Goal: Information Seeking & Learning: Learn about a topic

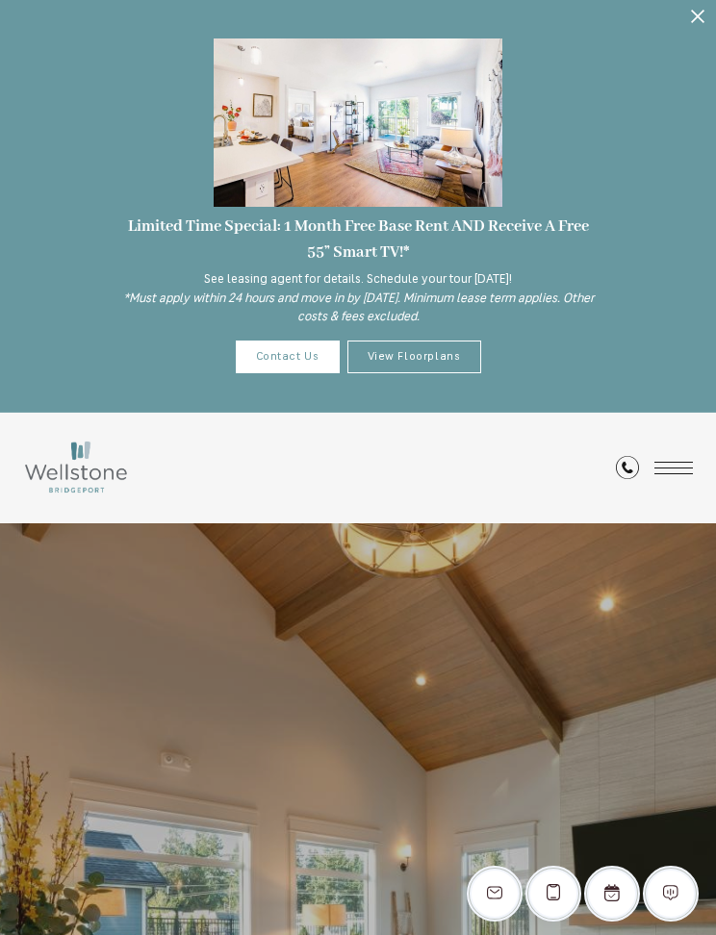
click at [450, 349] on link "View Floorplans" at bounding box center [414, 357] width 134 height 33
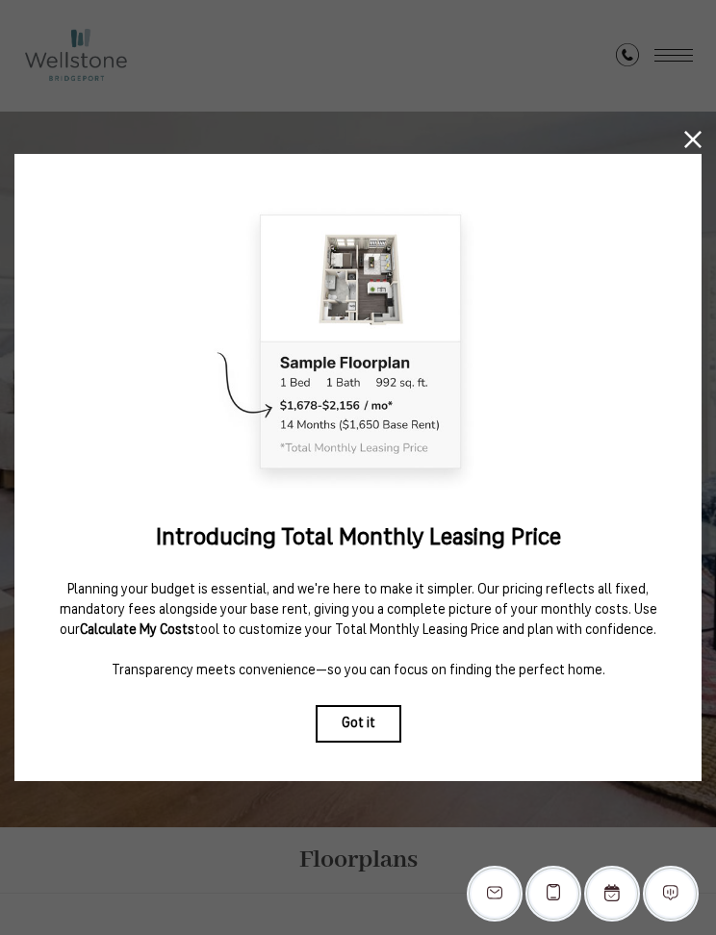
click at [389, 723] on button "Got it" at bounding box center [359, 724] width 86 height 38
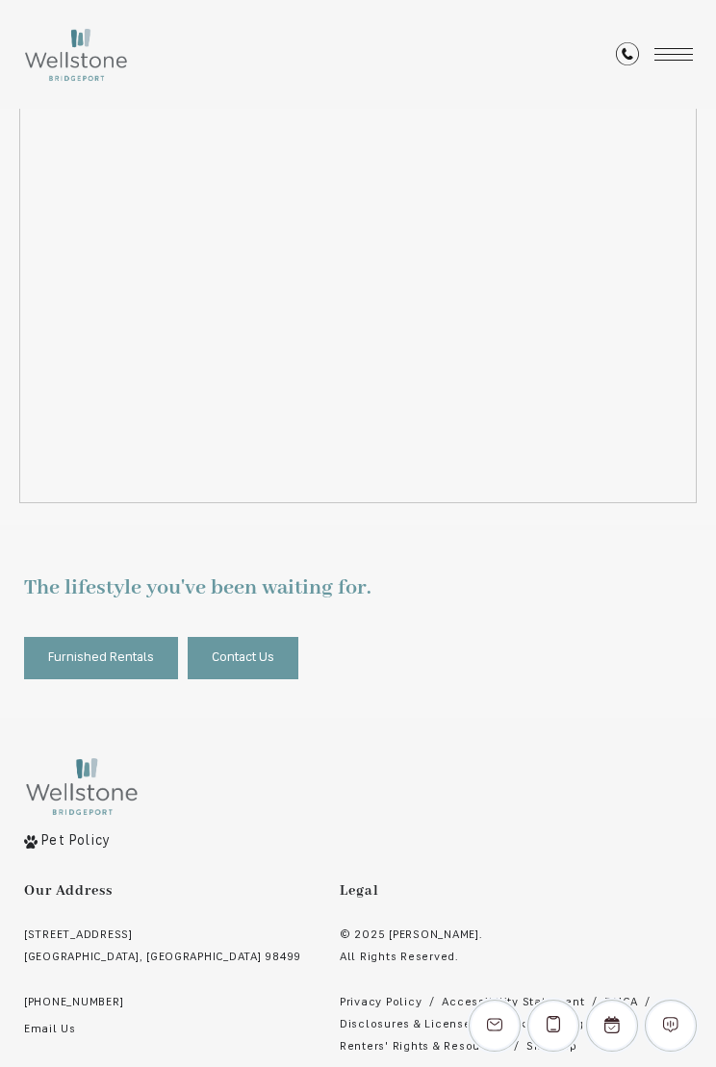
scroll to position [2666, 0]
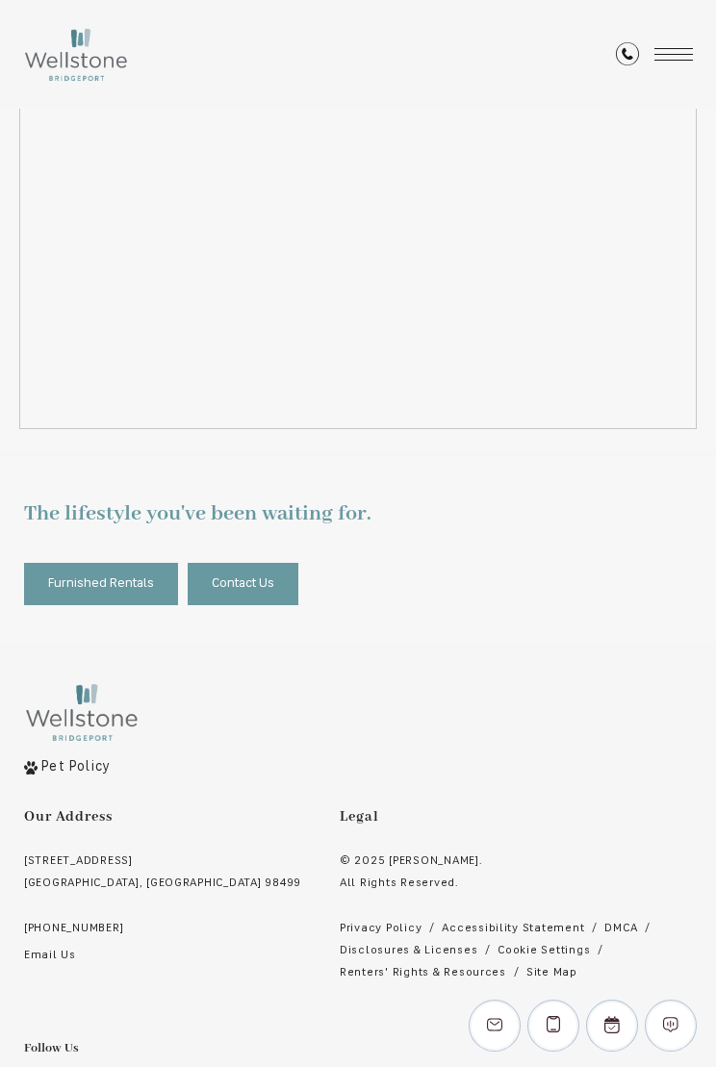
click at [131, 573] on span "Furnished Rentals" at bounding box center [101, 584] width 106 height 22
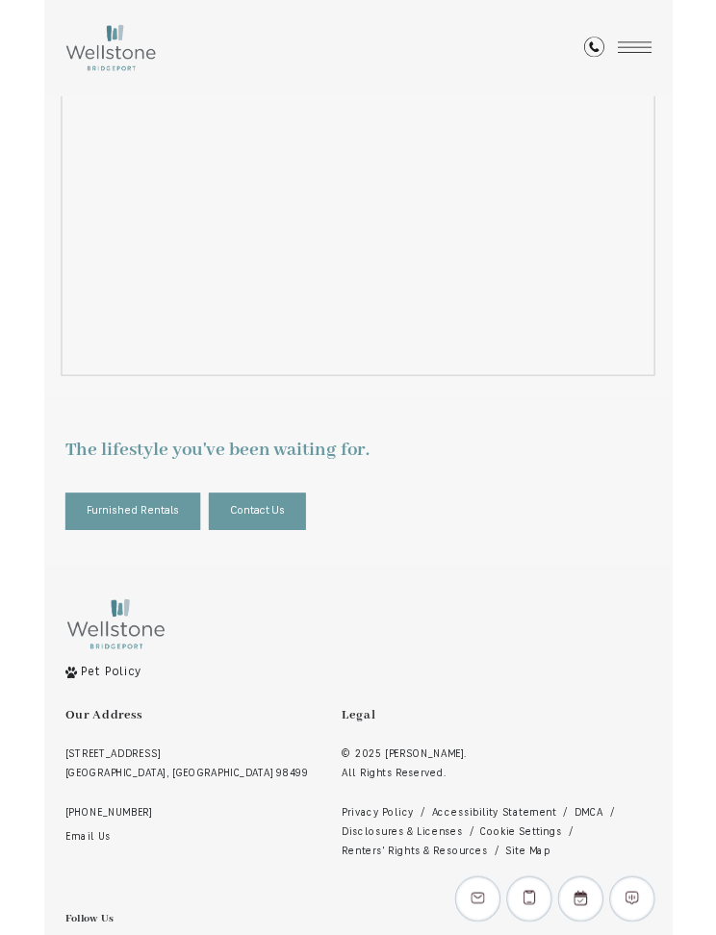
scroll to position [2774, 0]
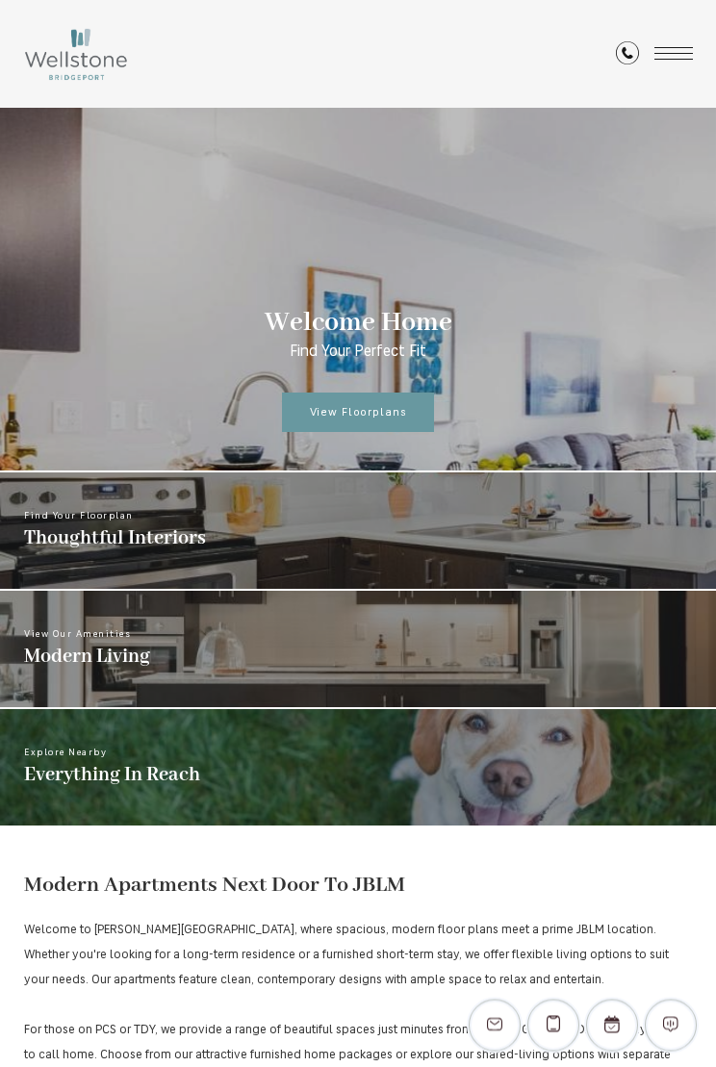
scroll to position [1005, 0]
click at [390, 411] on span "View Floorplans" at bounding box center [358, 413] width 97 height 12
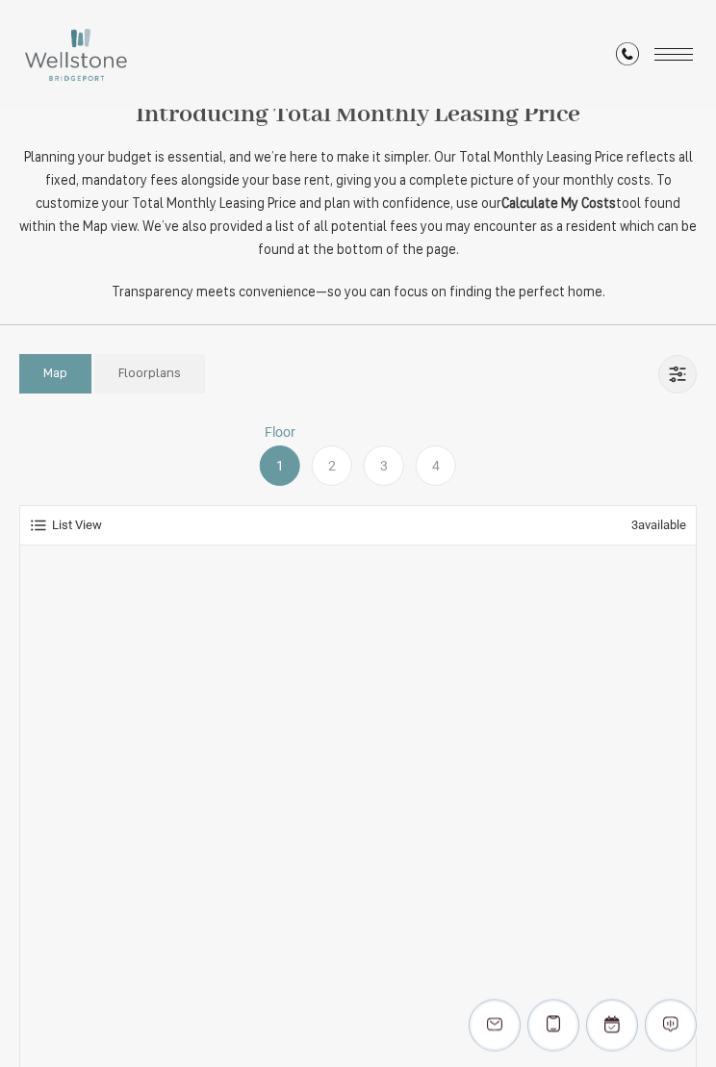
scroll to position [913, 0]
click at [179, 377] on link "Floorplans" at bounding box center [149, 373] width 111 height 39
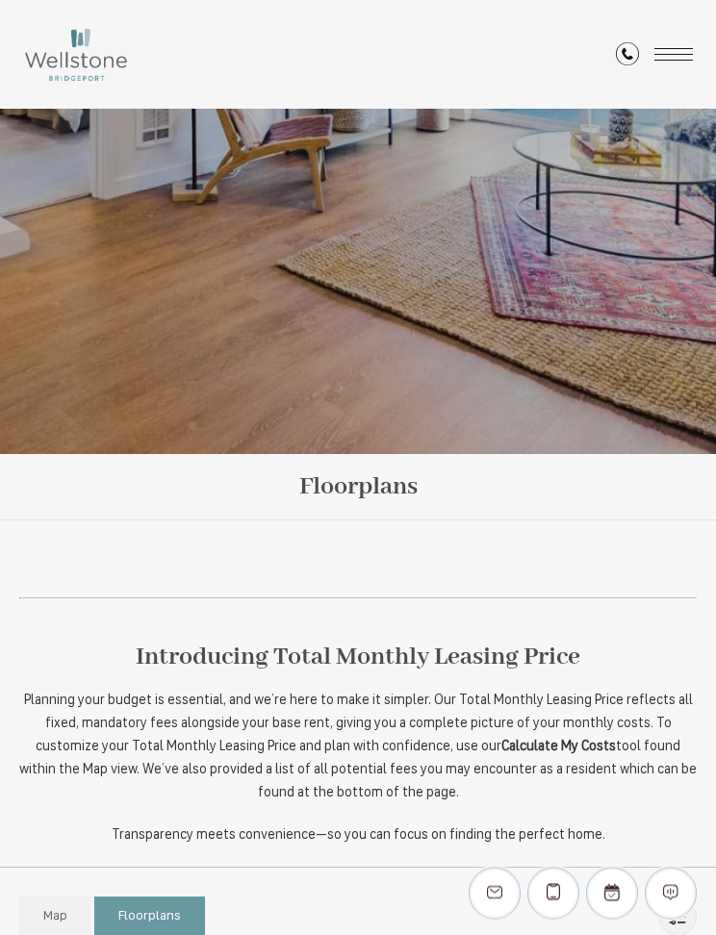
scroll to position [356, 0]
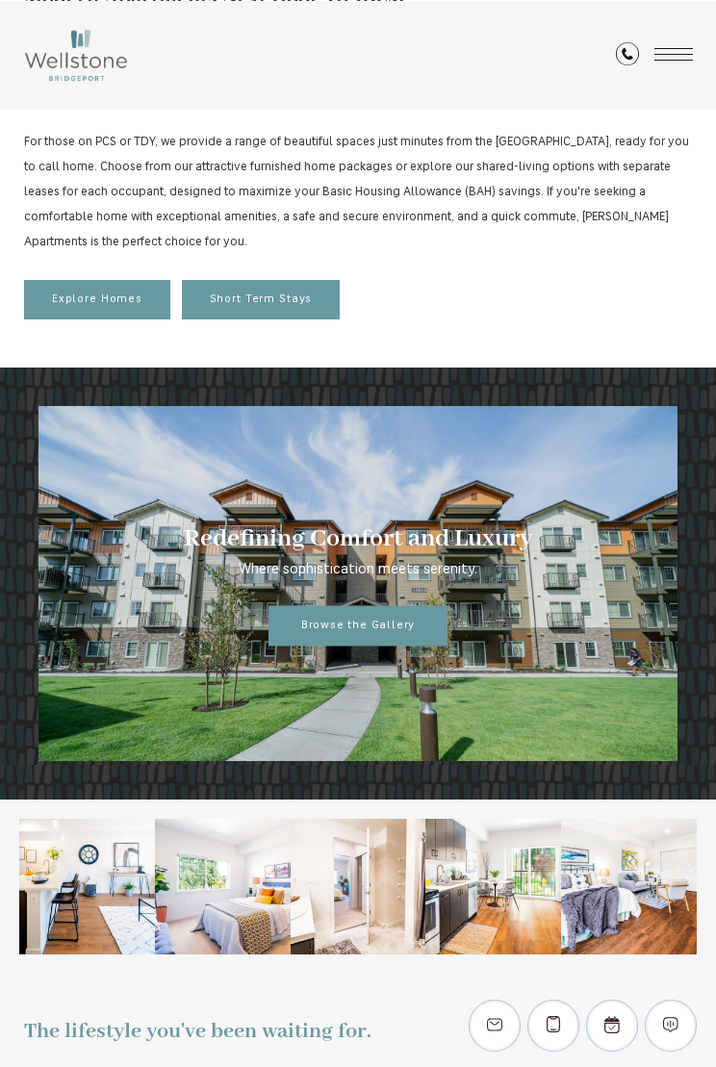
scroll to position [1907, 0]
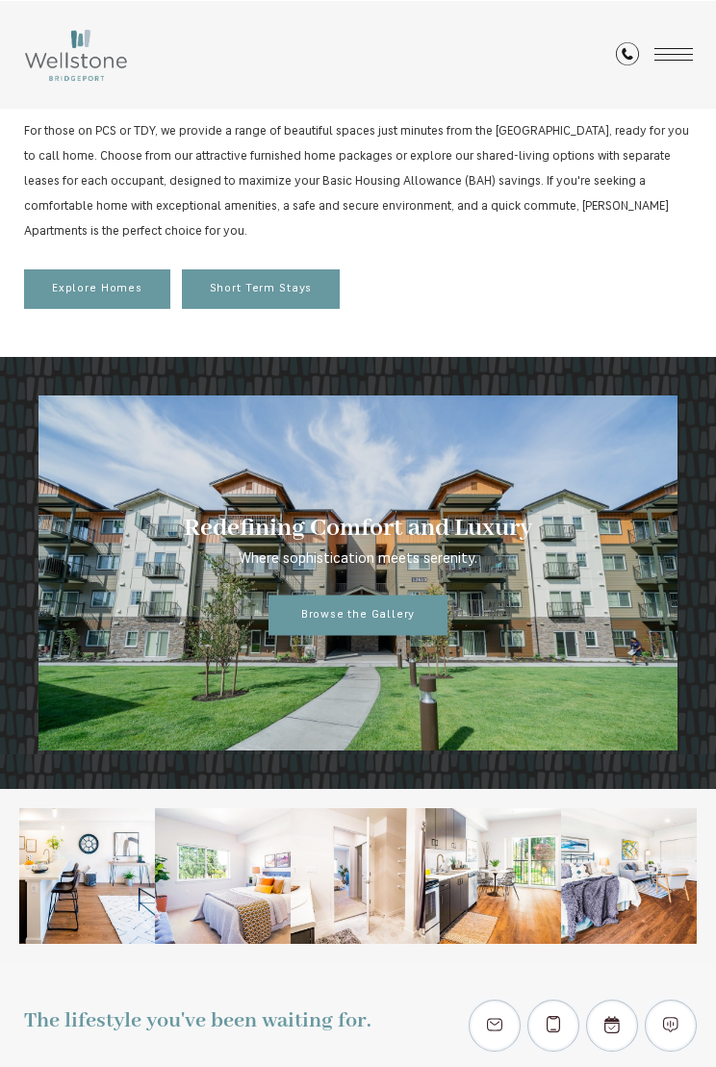
click at [404, 620] on span "Browse the Gallery" at bounding box center [358, 615] width 114 height 12
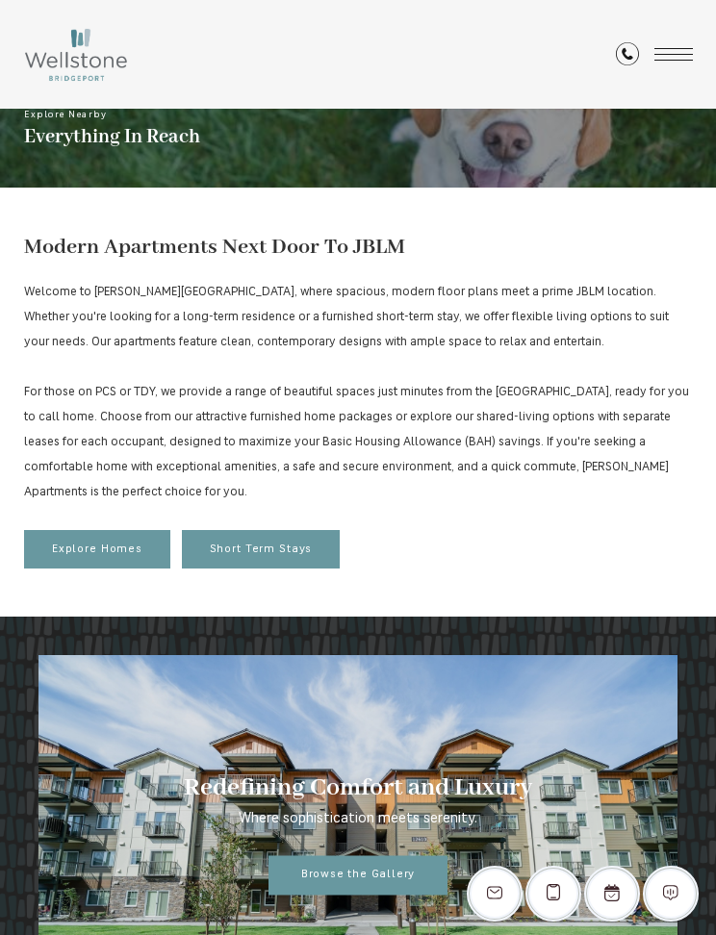
scroll to position [1516, 0]
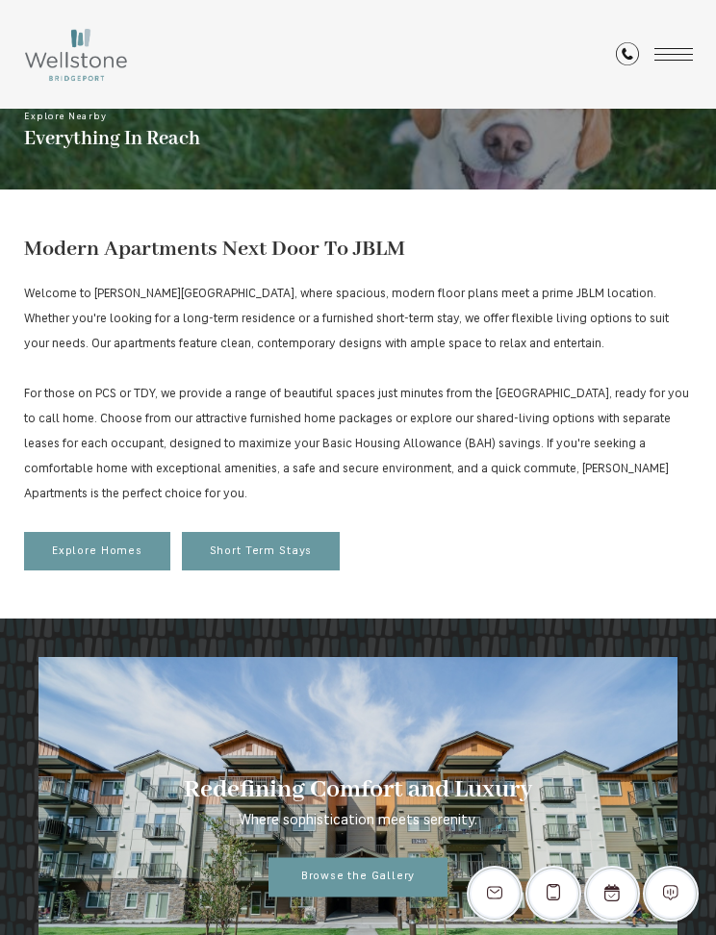
click at [106, 550] on span "Explore Homes" at bounding box center [97, 551] width 90 height 13
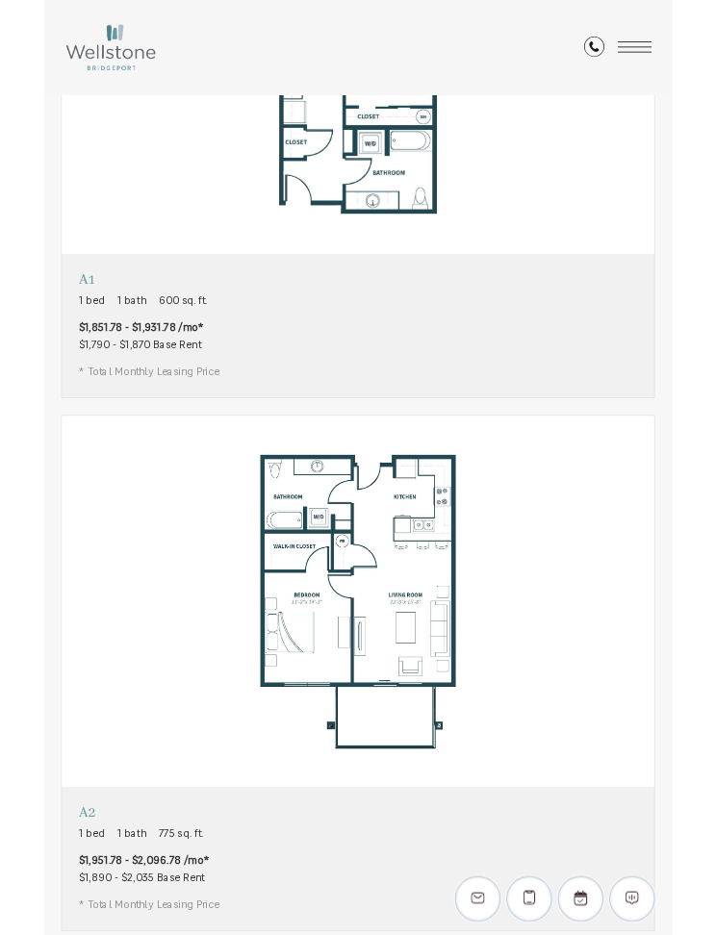
scroll to position [2085, 0]
